Goal: Navigation & Orientation: Find specific page/section

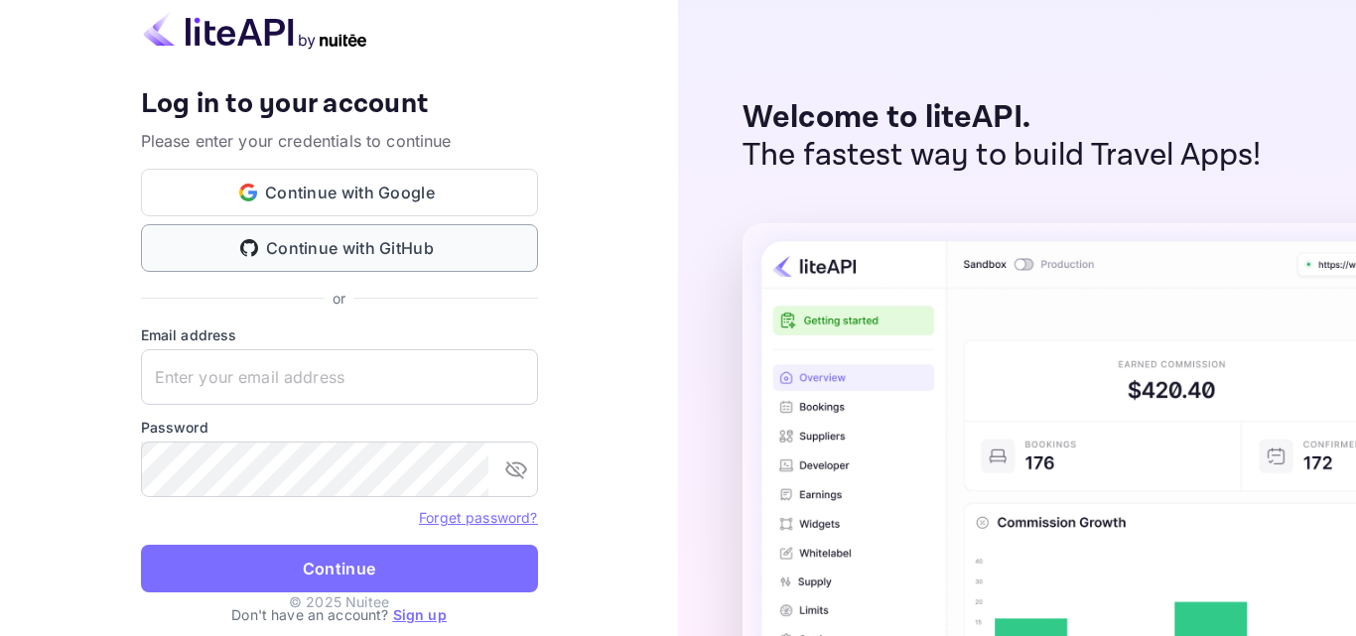
click at [416, 253] on button "Continue with GitHub" at bounding box center [339, 248] width 397 height 48
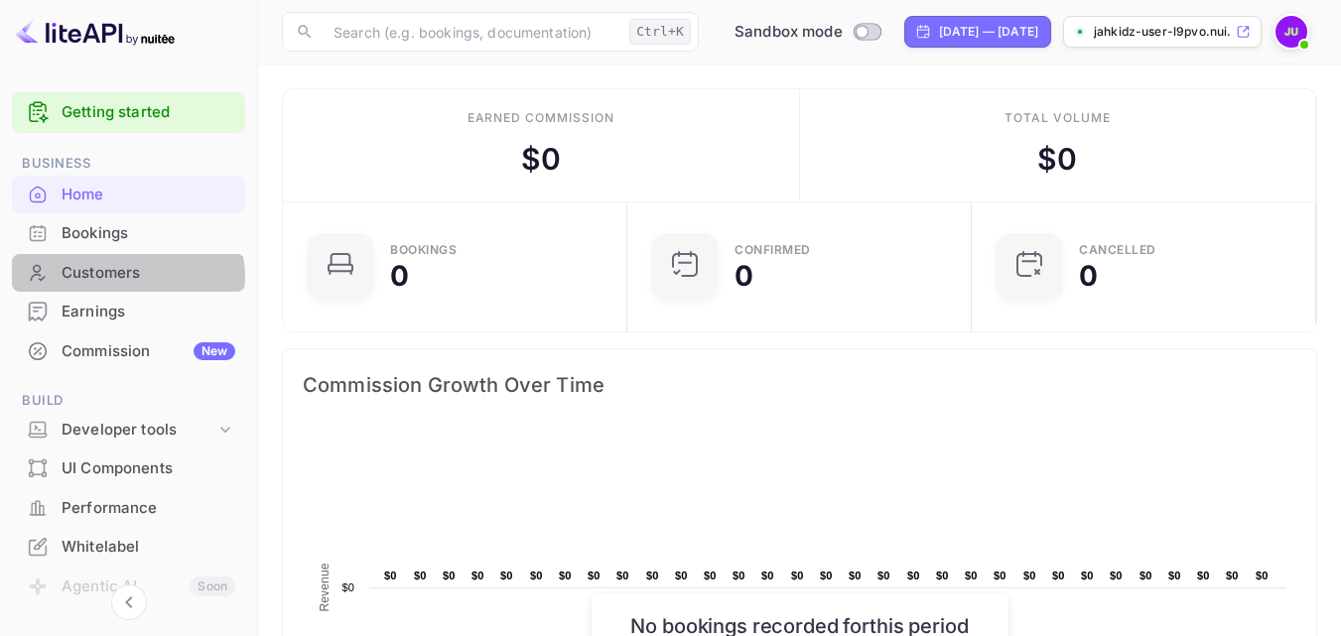
click at [126, 277] on div "Customers" at bounding box center [149, 273] width 174 height 23
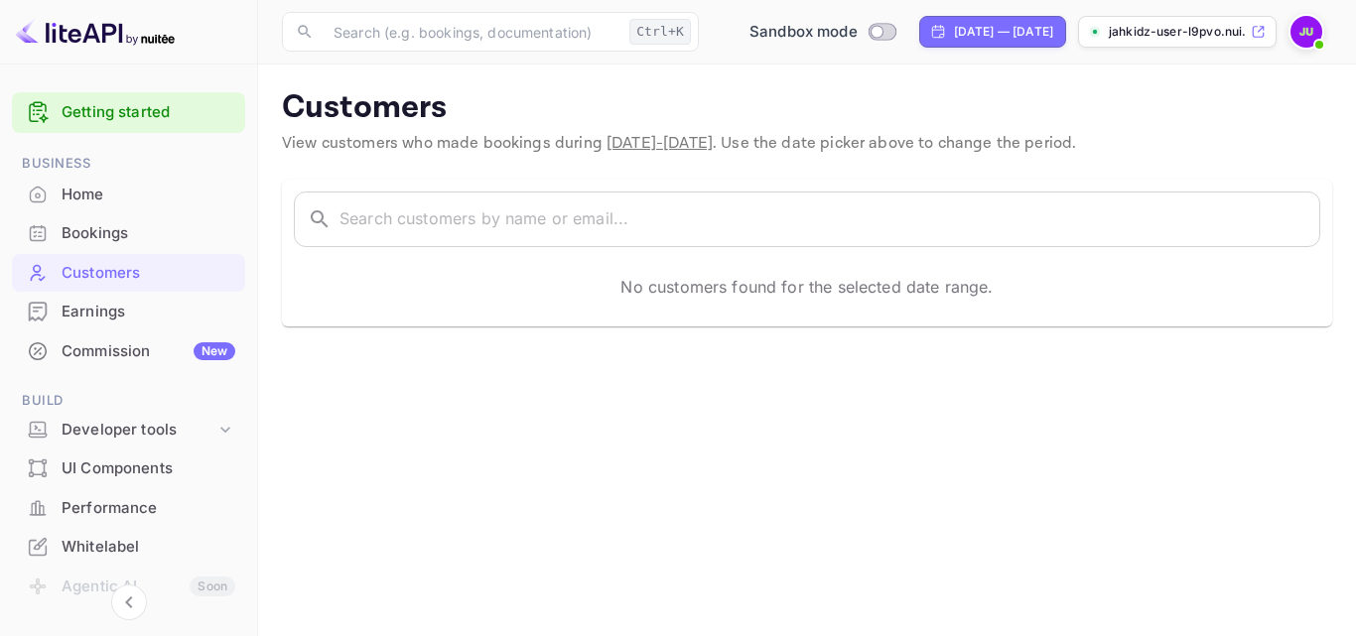
click at [1312, 31] on img at bounding box center [1307, 32] width 32 height 32
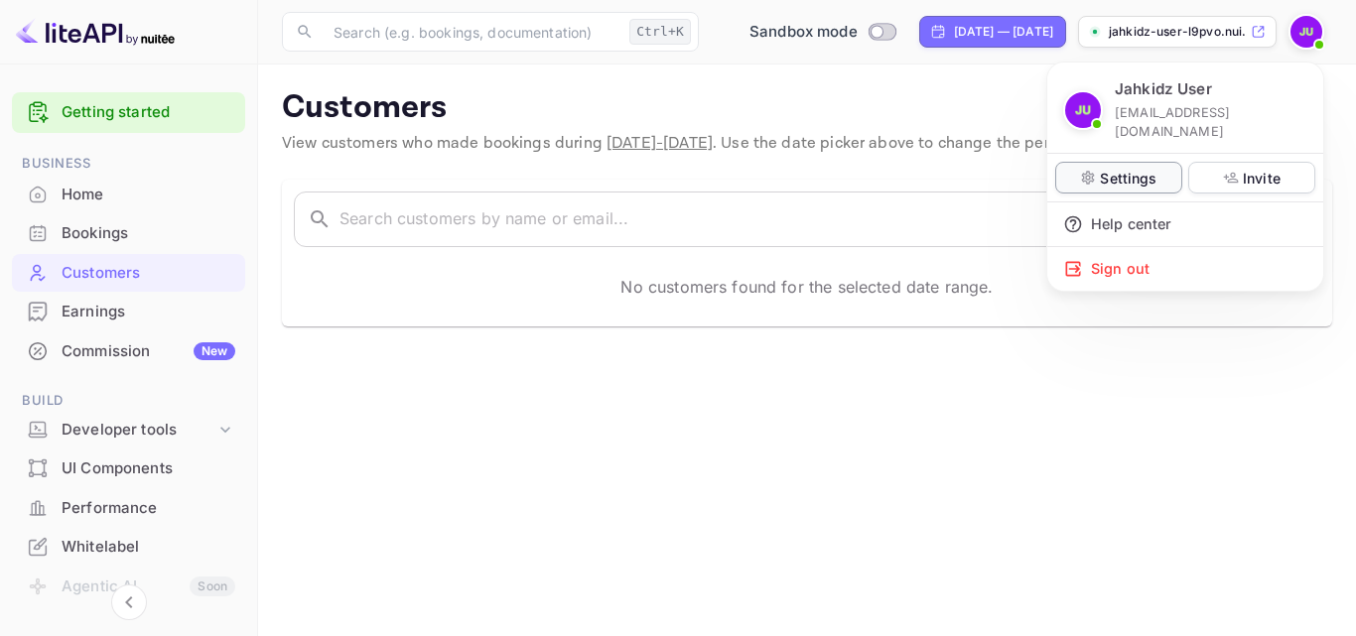
click at [1115, 168] on p "Settings" at bounding box center [1128, 178] width 57 height 21
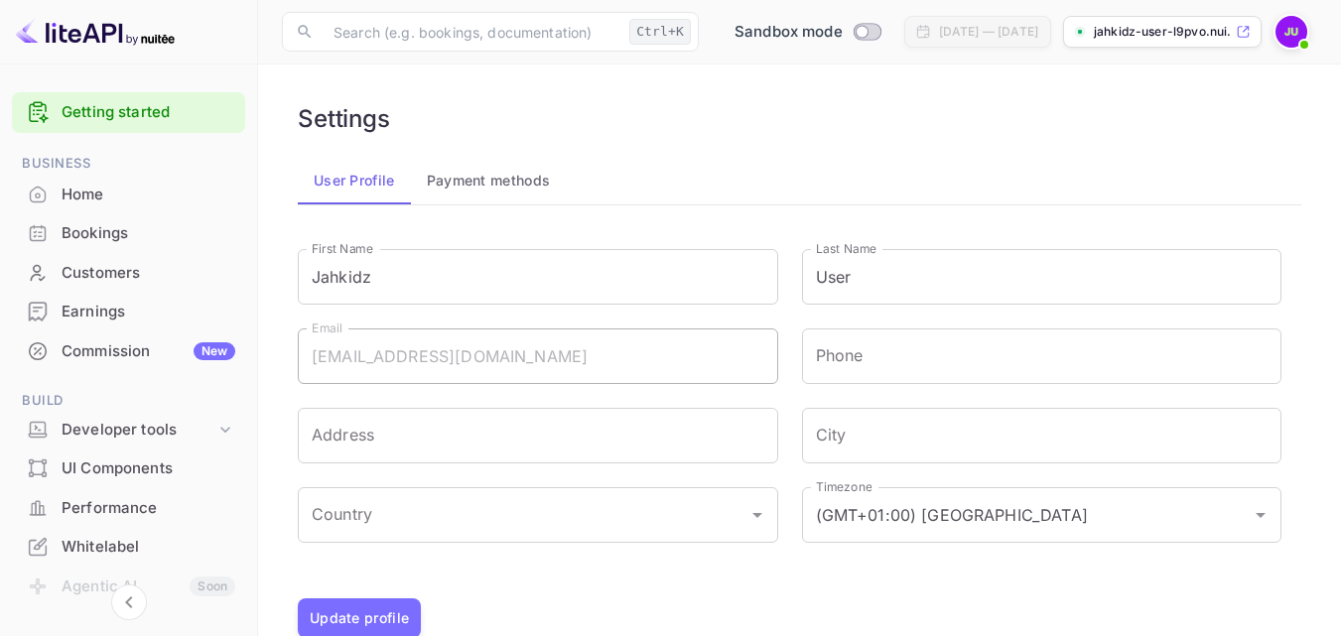
click at [517, 180] on button "Payment methods" at bounding box center [489, 181] width 156 height 48
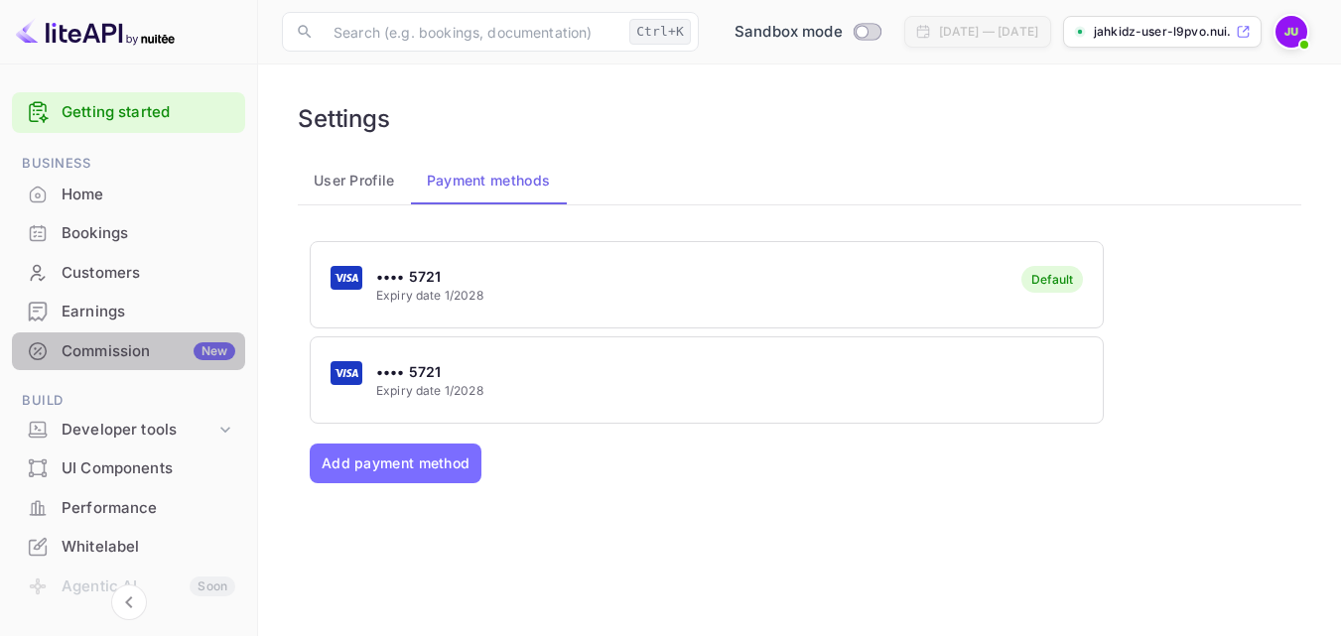
click at [186, 351] on div "Commission New" at bounding box center [149, 352] width 174 height 23
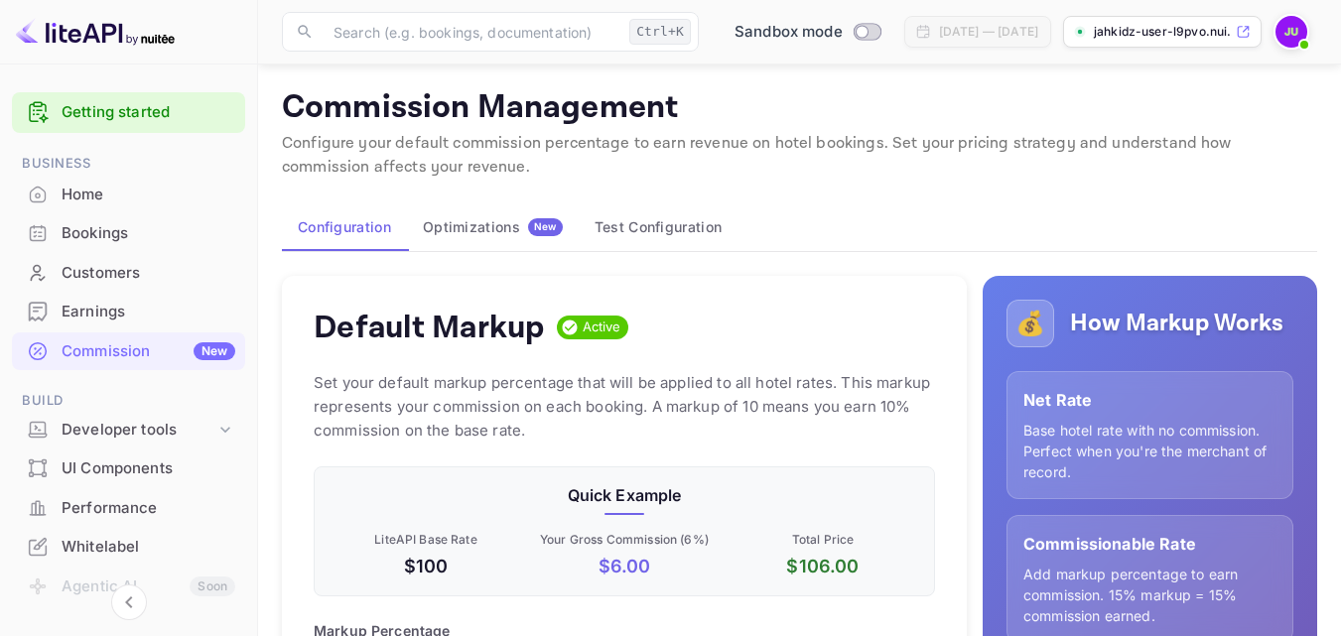
scroll to position [88, 0]
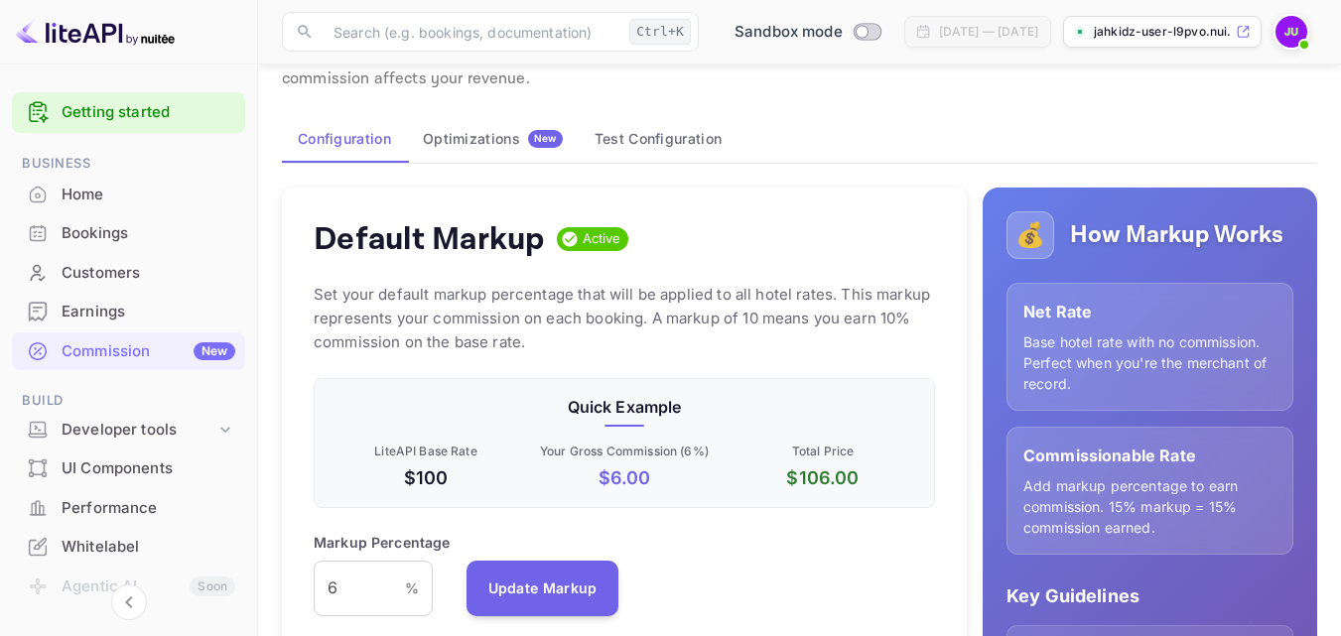
click at [108, 204] on div "Home" at bounding box center [149, 195] width 174 height 23
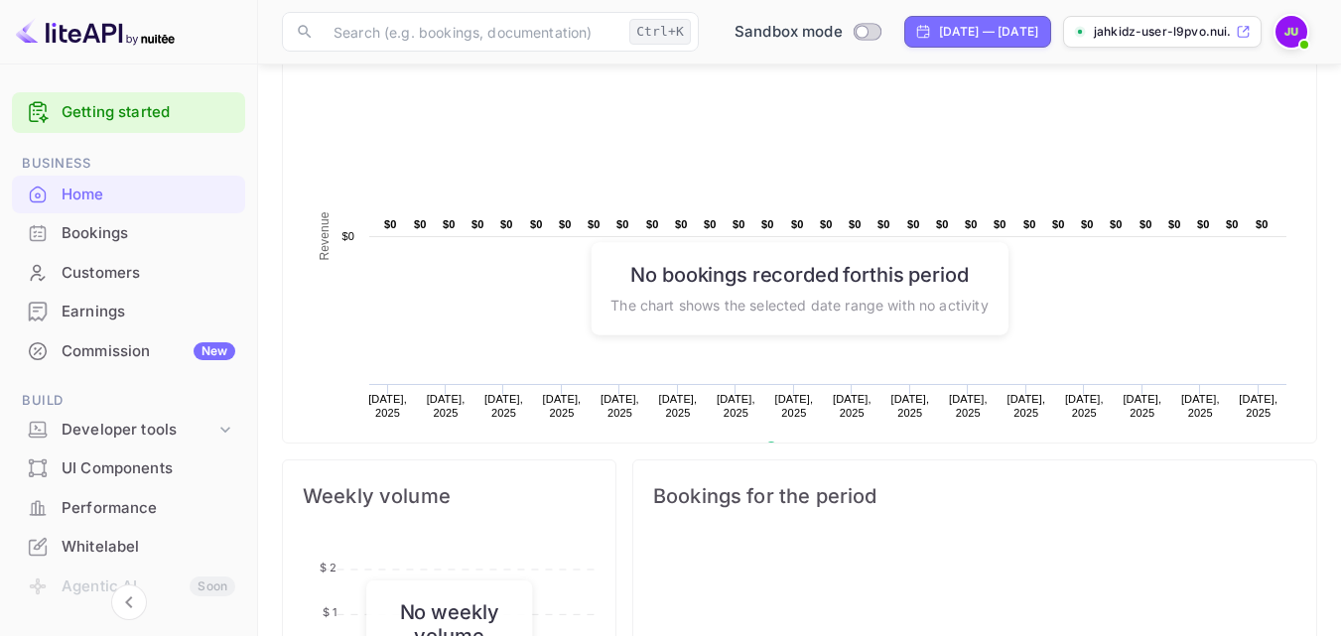
scroll to position [366, 0]
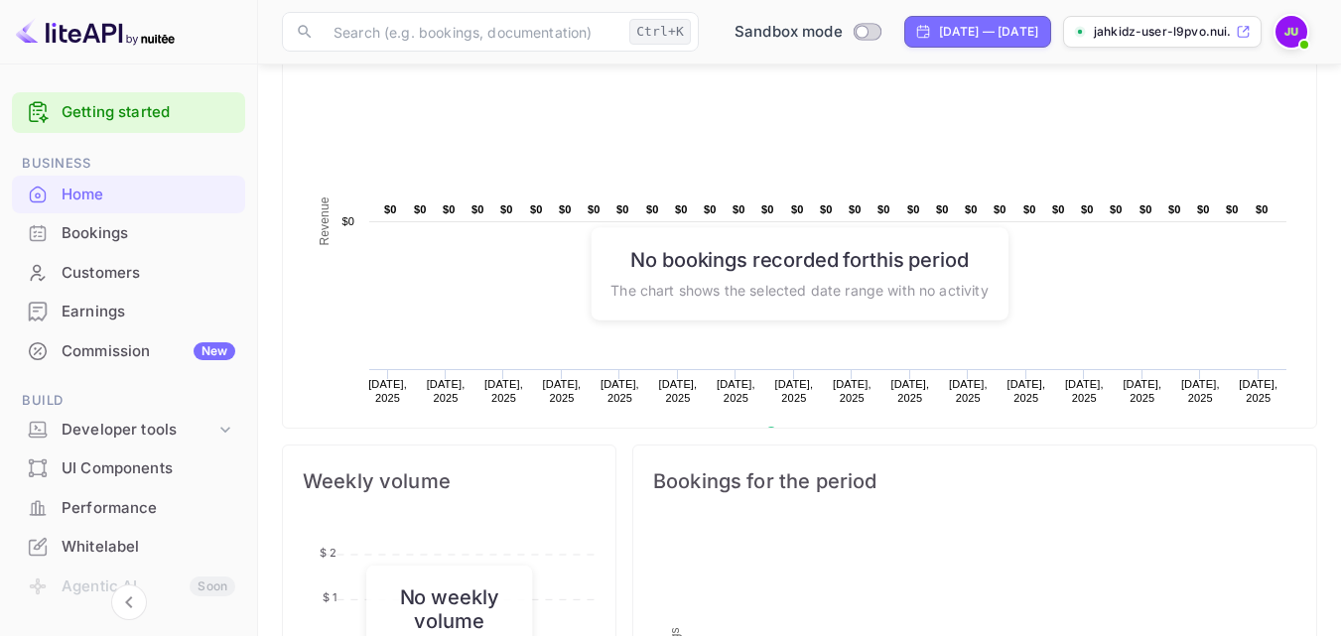
drag, startPoint x: 1325, startPoint y: 291, endPoint x: 1318, endPoint y: 334, distance: 43.4
click at [1318, 334] on main "Earned commission $ 0 Total volume $ 0 Bookings 0 Confirmed 0 CANCELLED 0 Commi…" at bounding box center [799, 424] width 1083 height 1453
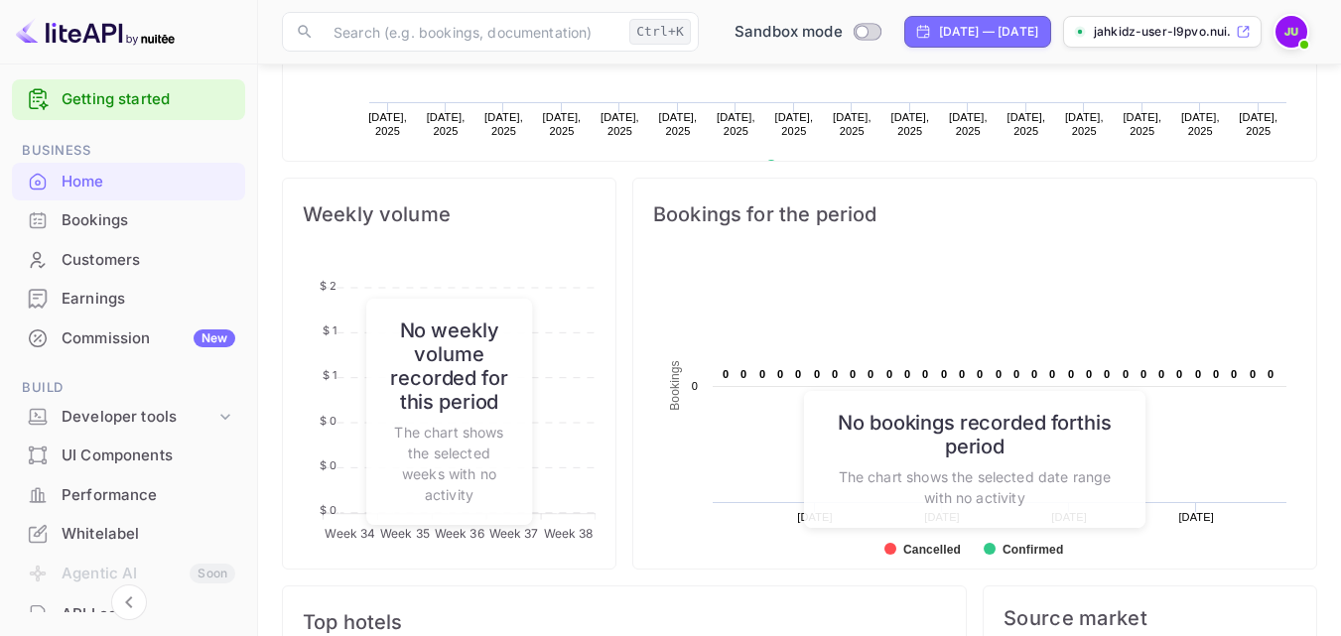
scroll to position [0, 0]
